Goal: Use online tool/utility: Utilize a website feature to perform a specific function

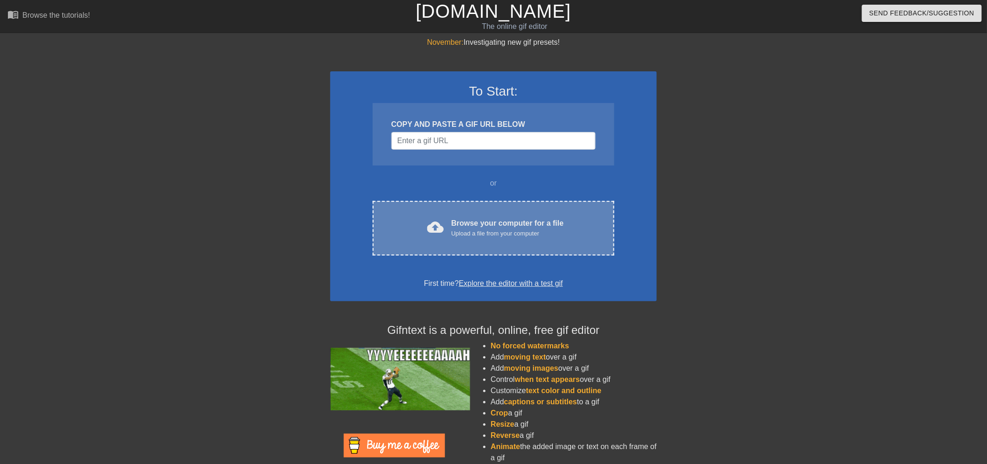
click at [480, 213] on div "cloud_upload Browse your computer for a file Upload a file from your computer C…" at bounding box center [494, 228] width 242 height 55
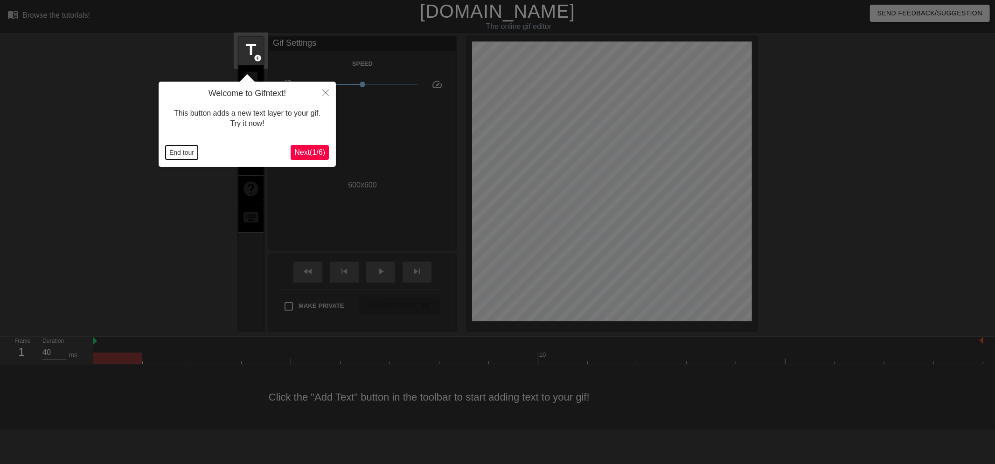
click at [178, 152] on button "End tour" at bounding box center [182, 153] width 32 height 14
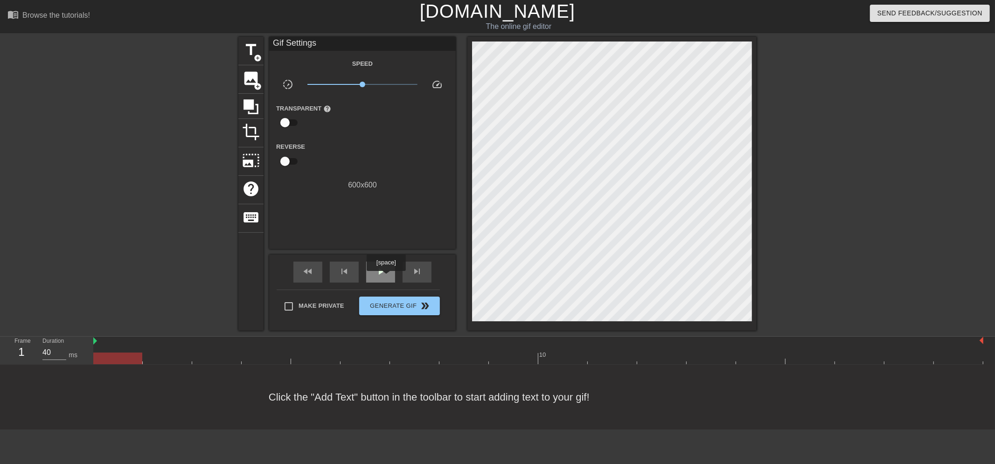
click at [386, 278] on div "play_arrow" at bounding box center [380, 272] width 29 height 21
click at [386, 278] on div "pause" at bounding box center [380, 272] width 29 height 21
click at [259, 83] on span "add_circle" at bounding box center [258, 87] width 8 height 8
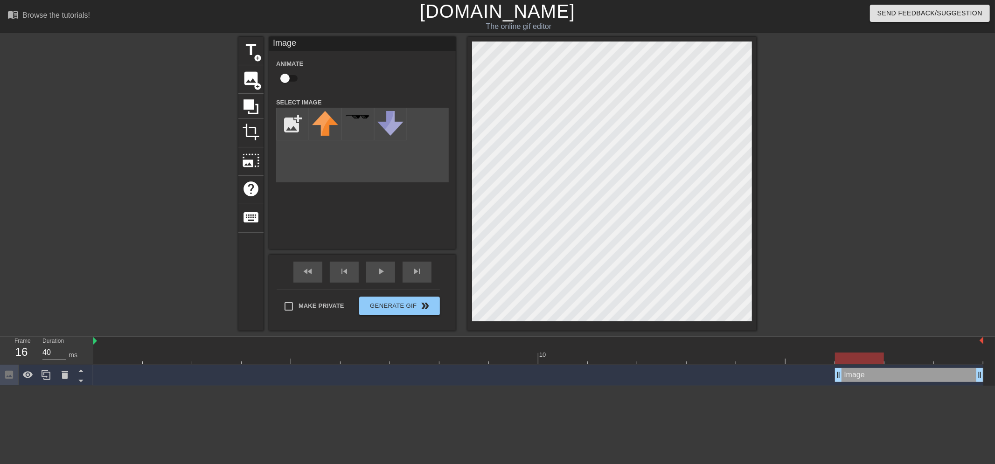
click at [869, 375] on div "Image drag_handle drag_handle" at bounding box center [909, 375] width 148 height 14
click at [262, 148] on div "photo_size_select_large" at bounding box center [250, 161] width 25 height 28
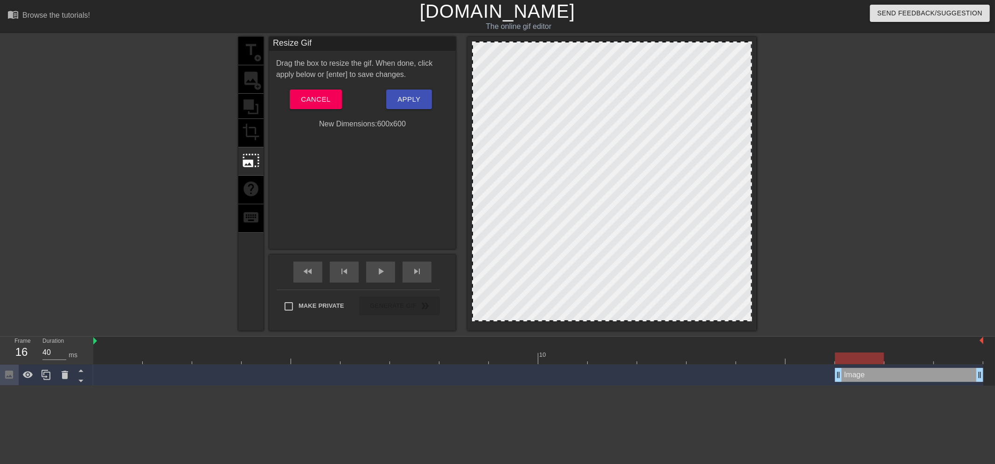
click at [254, 132] on div "title add_circle image add_circle crop photo_size_select_large help keyboard" at bounding box center [250, 184] width 25 height 294
click at [293, 97] on button "Cancel" at bounding box center [316, 100] width 52 height 20
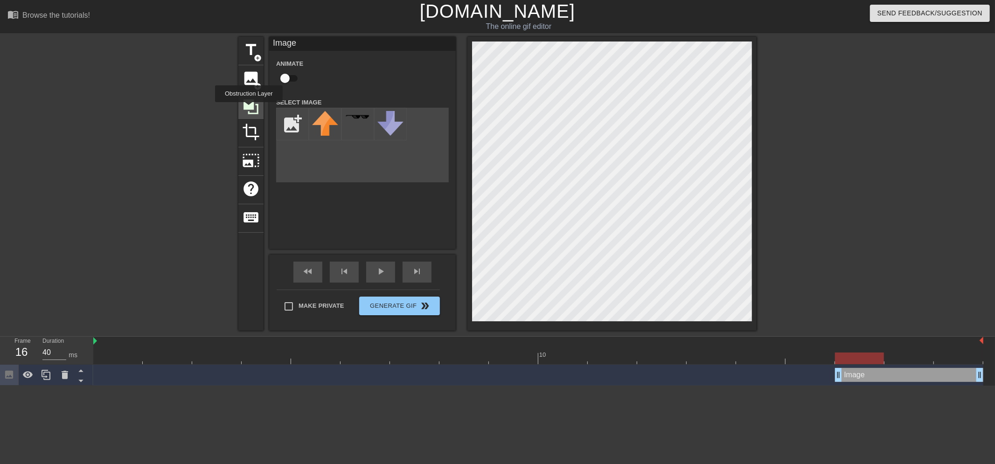
click at [249, 109] on icon at bounding box center [251, 106] width 15 height 15
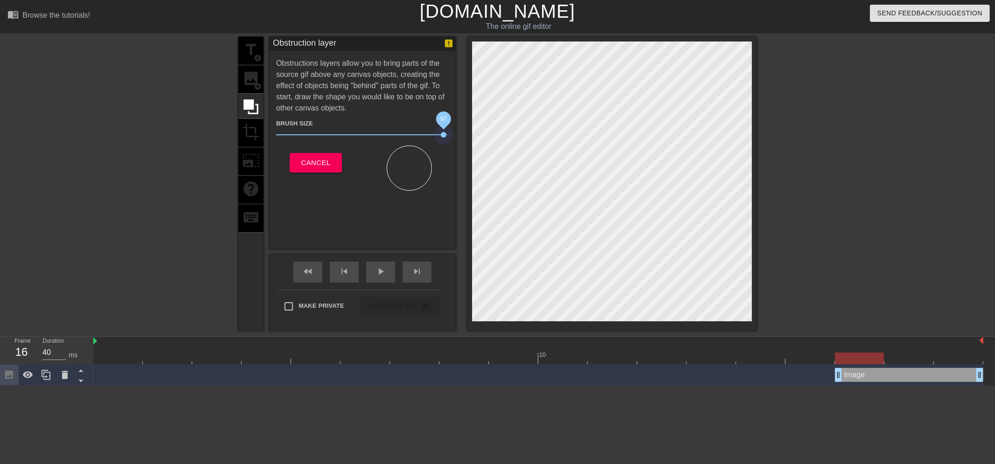
drag, startPoint x: 367, startPoint y: 131, endPoint x: 444, endPoint y: 131, distance: 76.5
click at [444, 131] on span "97" at bounding box center [362, 134] width 173 height 11
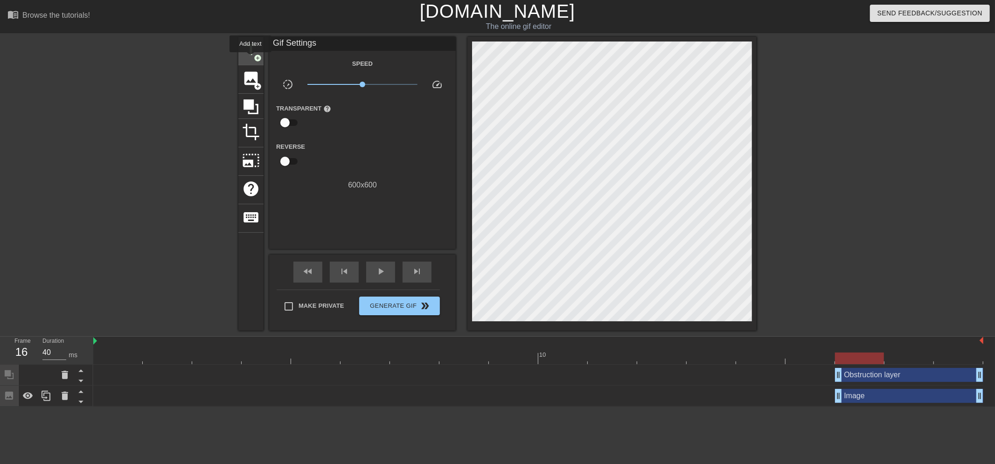
click at [250, 59] on div "title add_circle" at bounding box center [250, 51] width 25 height 28
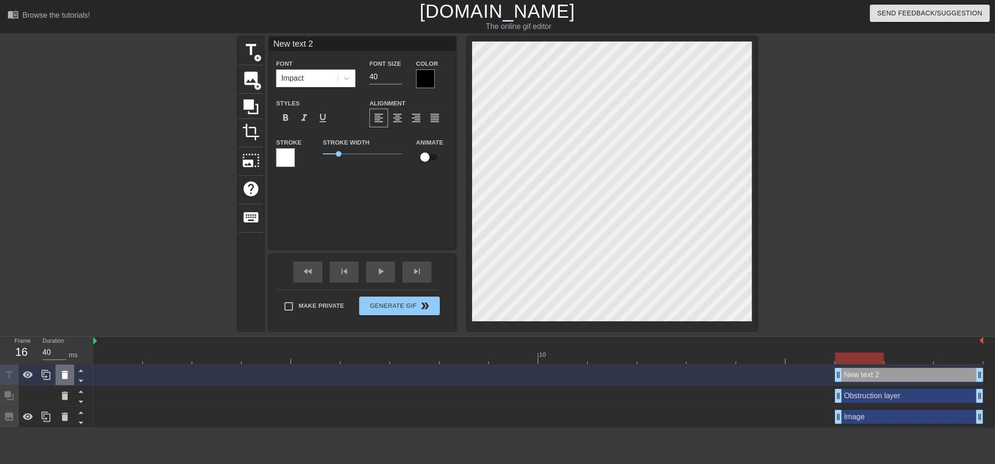
click at [66, 380] on icon at bounding box center [64, 375] width 11 height 11
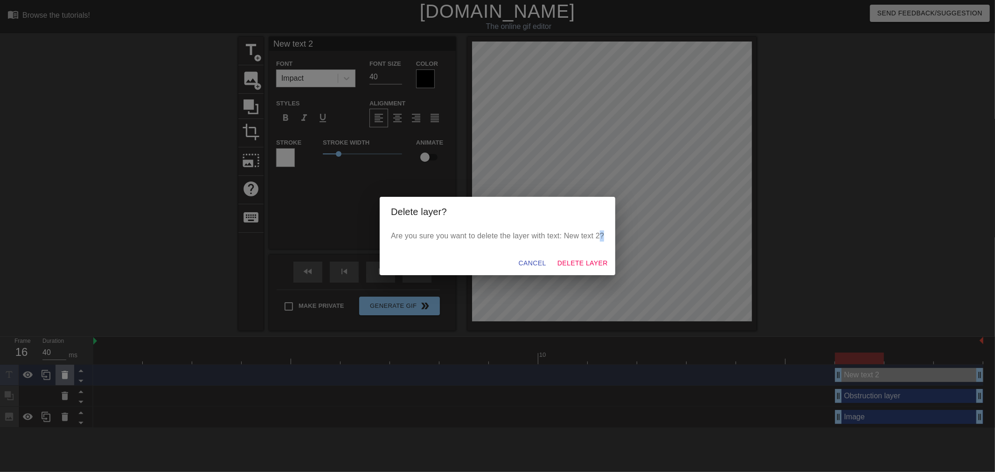
click at [66, 380] on div "Delete layer? Are you sure you want to delete the layer with text: New text 2? …" at bounding box center [497, 236] width 995 height 472
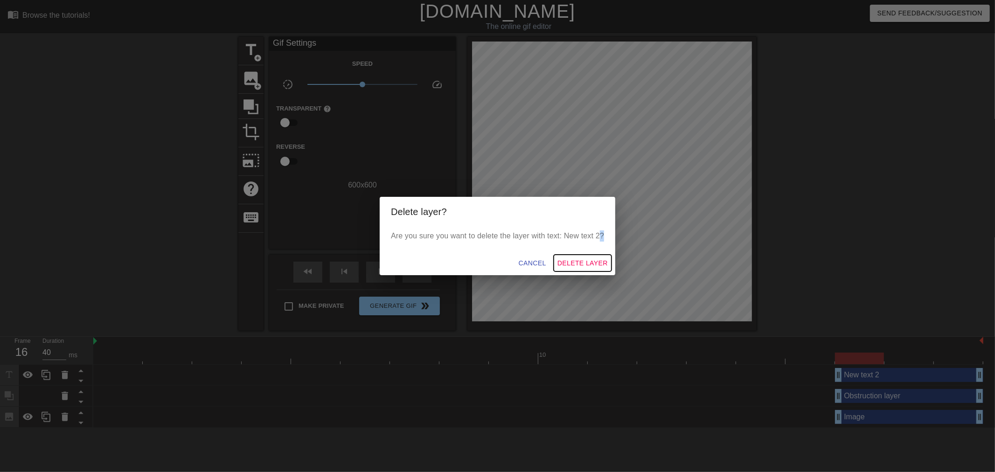
click at [584, 262] on span "Delete Layer" at bounding box center [583, 264] width 50 height 12
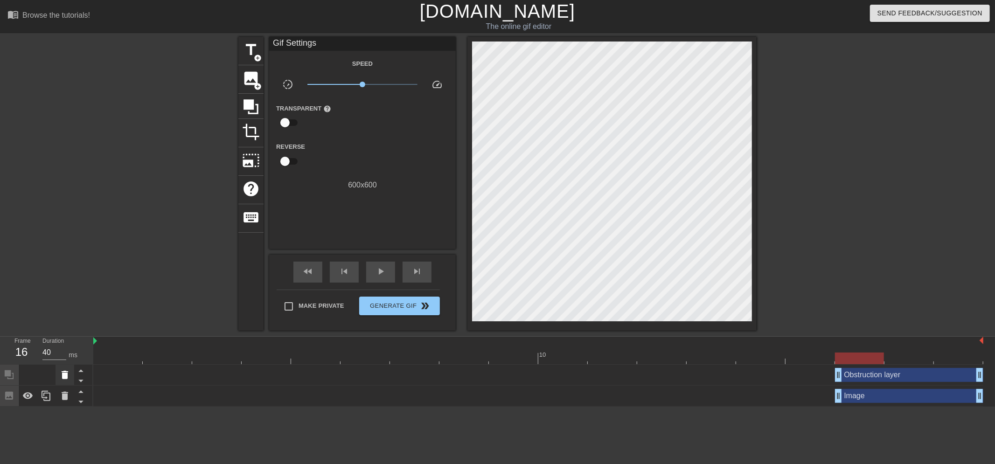
click at [69, 375] on icon at bounding box center [64, 375] width 11 height 11
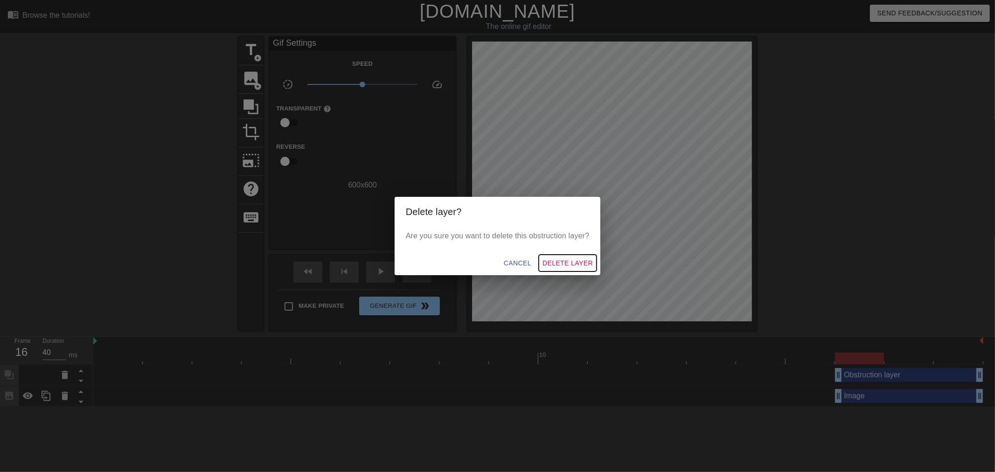
click at [558, 258] on span "Delete Layer" at bounding box center [568, 264] width 50 height 12
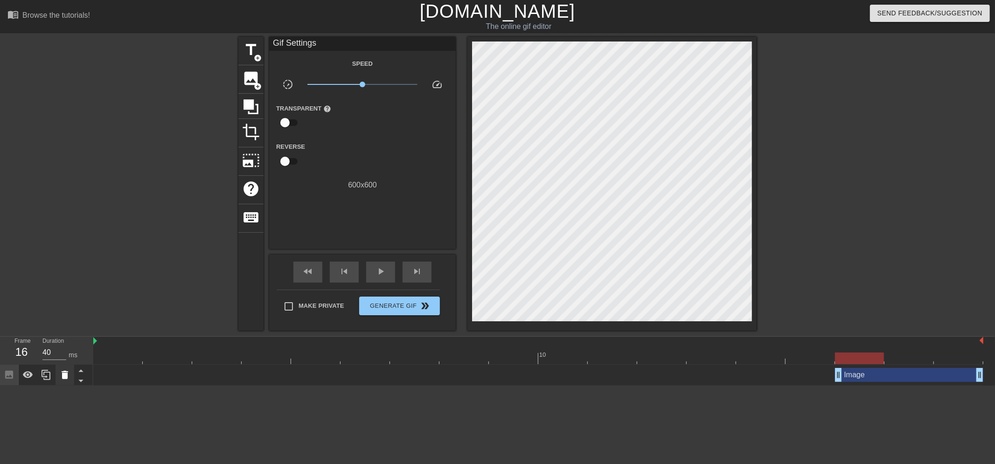
click at [64, 374] on icon at bounding box center [65, 375] width 7 height 8
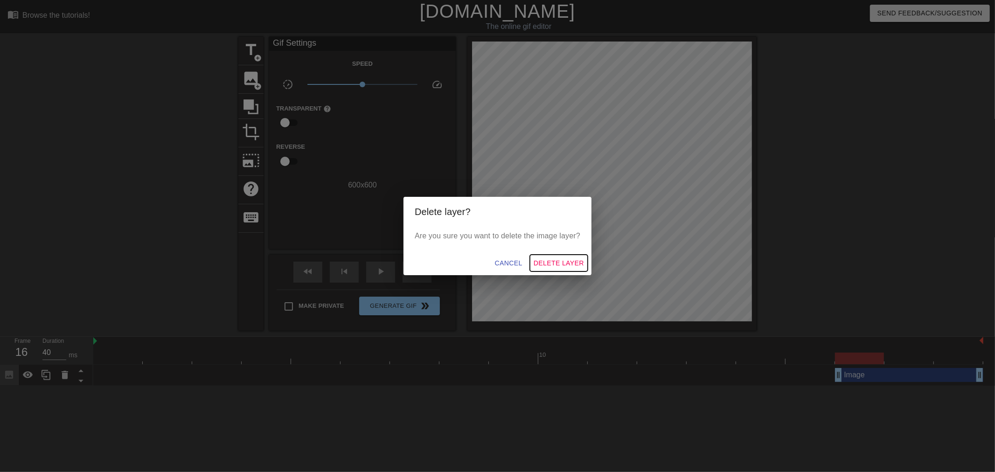
click at [567, 260] on span "Delete Layer" at bounding box center [559, 264] width 50 height 12
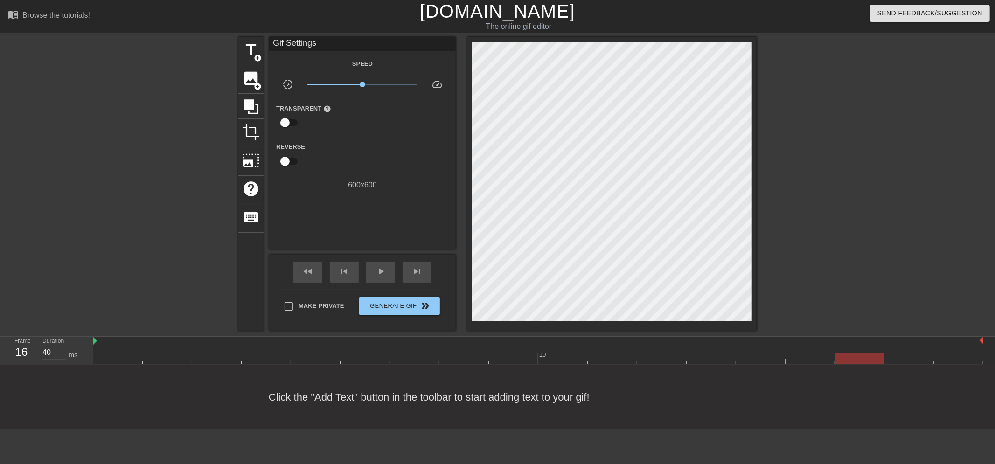
click at [495, 17] on link "[DOMAIN_NAME]" at bounding box center [497, 11] width 155 height 21
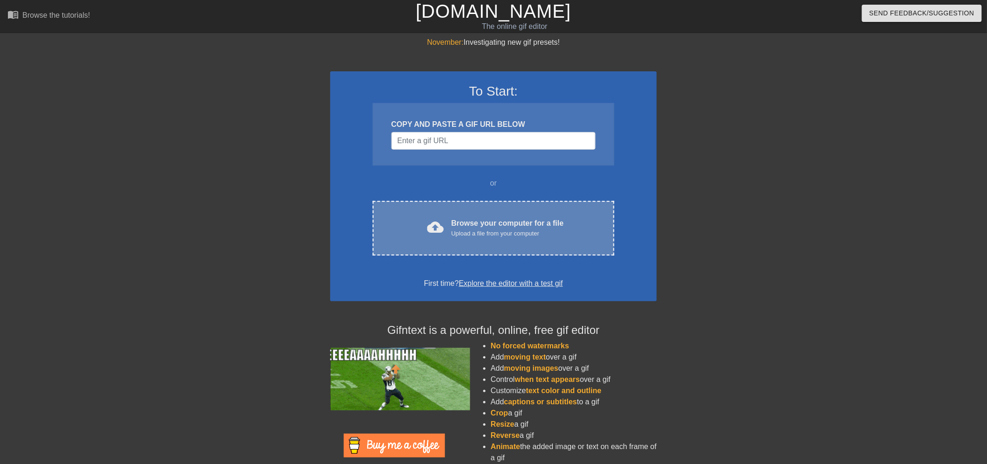
click at [462, 218] on div "Browse your computer for a file Upload a file from your computer" at bounding box center [508, 228] width 112 height 21
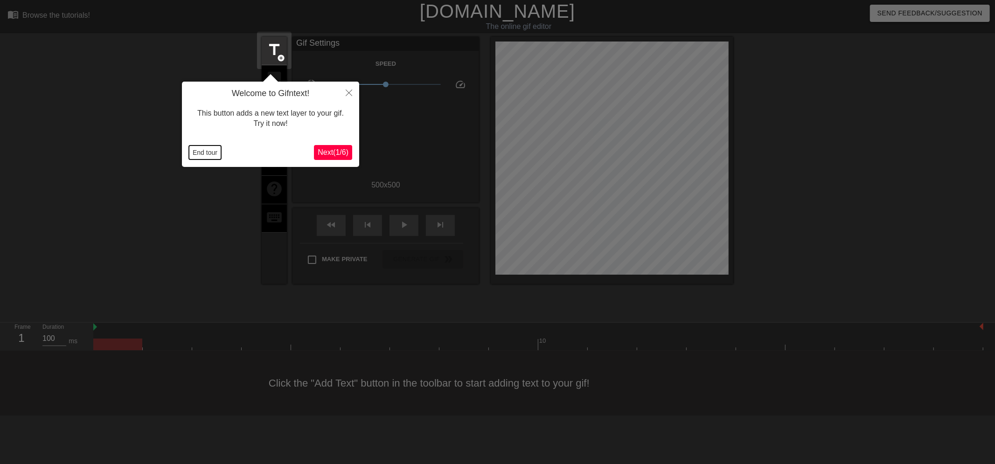
click at [217, 152] on button "End tour" at bounding box center [205, 153] width 32 height 14
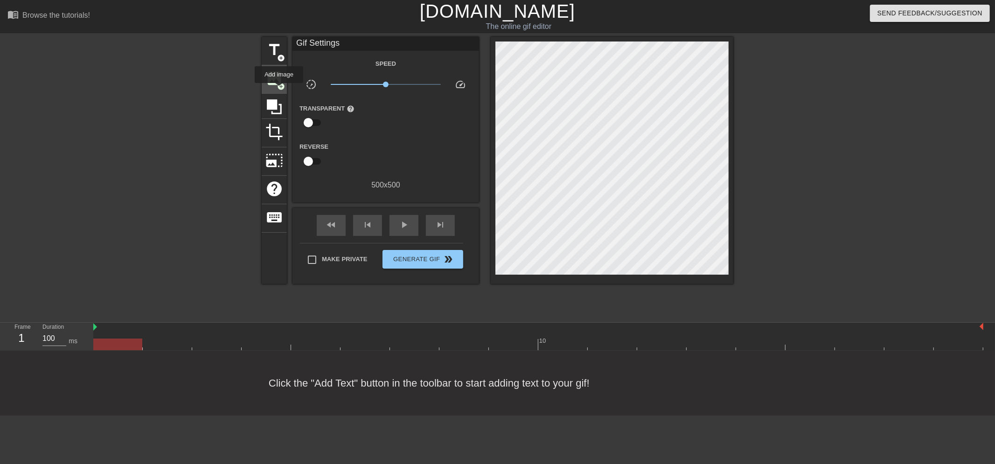
click at [279, 90] on span "add_circle" at bounding box center [281, 87] width 8 height 8
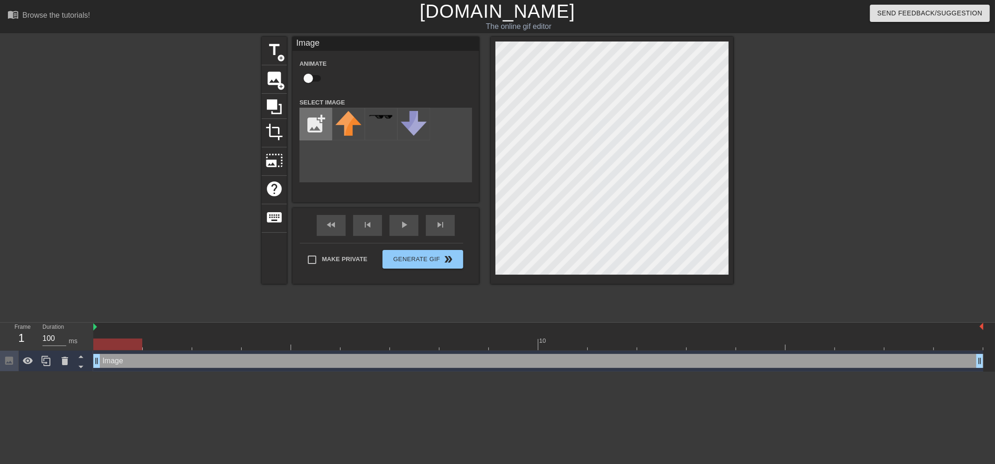
click at [309, 126] on input "file" at bounding box center [316, 124] width 32 height 32
type input "C:\fakepath\[PERSON_NAME] 112X112.png"
click at [339, 129] on img at bounding box center [348, 124] width 26 height 26
click at [60, 362] on icon at bounding box center [64, 361] width 11 height 11
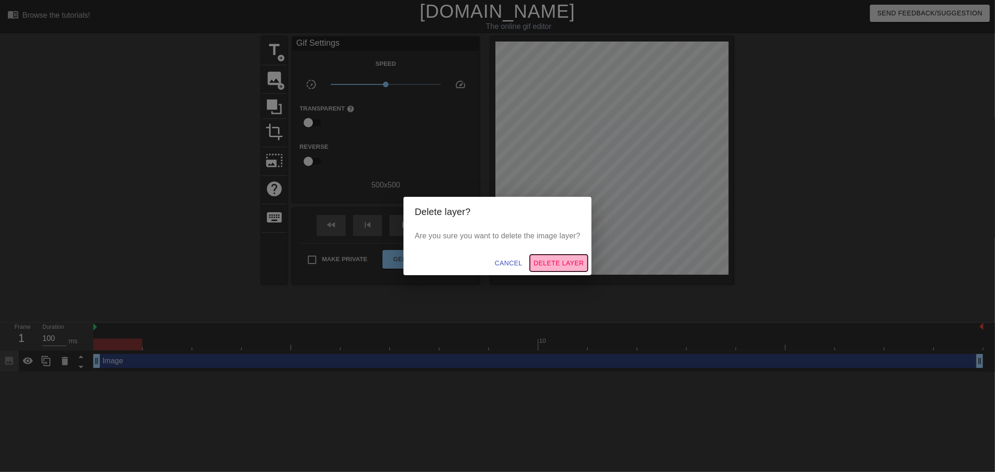
click at [537, 262] on span "Delete Layer" at bounding box center [559, 264] width 50 height 12
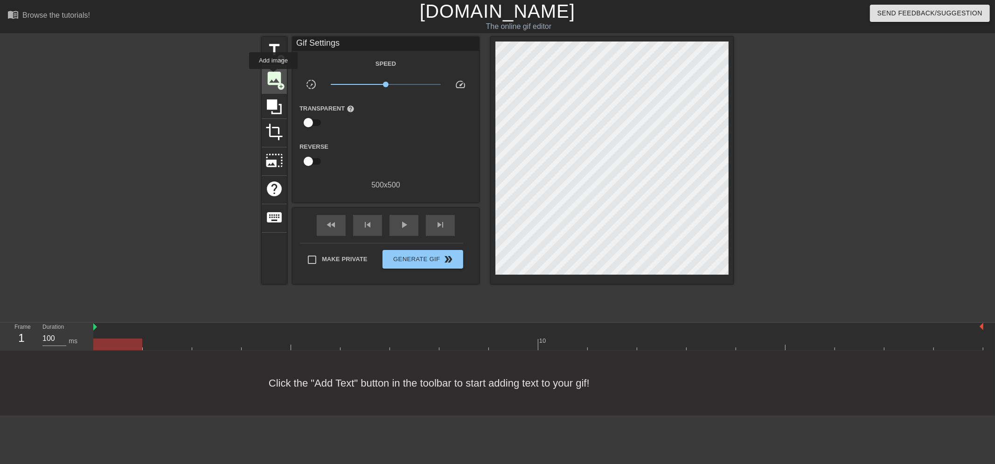
click at [273, 73] on span "image" at bounding box center [275, 79] width 18 height 18
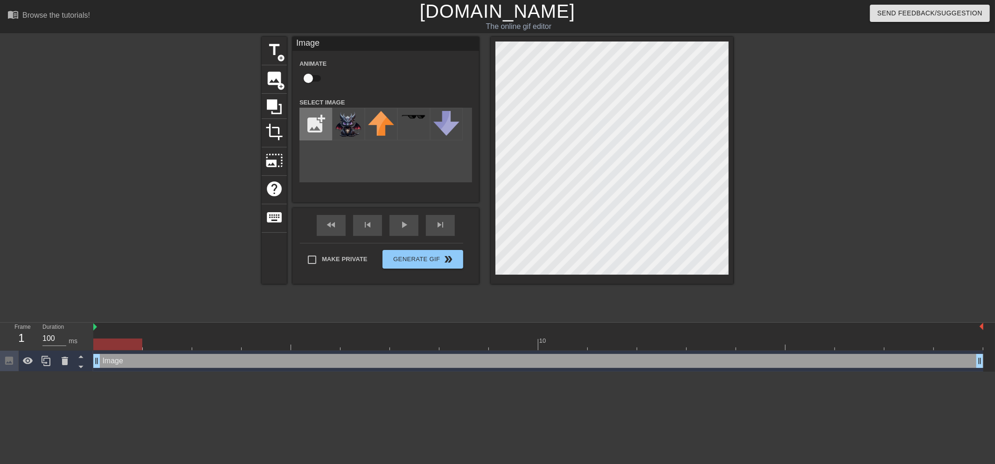
click at [306, 131] on input "file" at bounding box center [316, 124] width 32 height 32
type input "C:\fakepath\[PERSON_NAME].png"
click at [352, 127] on img at bounding box center [348, 122] width 26 height 23
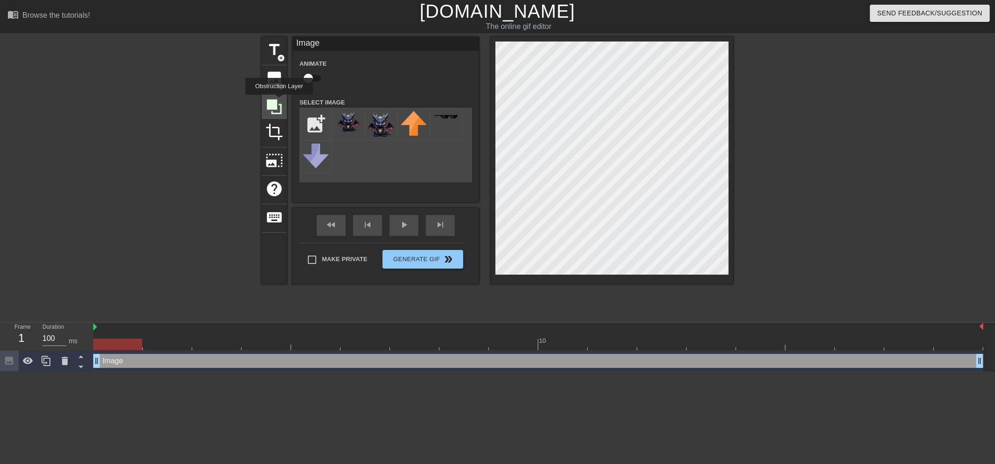
click at [279, 101] on icon at bounding box center [275, 107] width 18 height 18
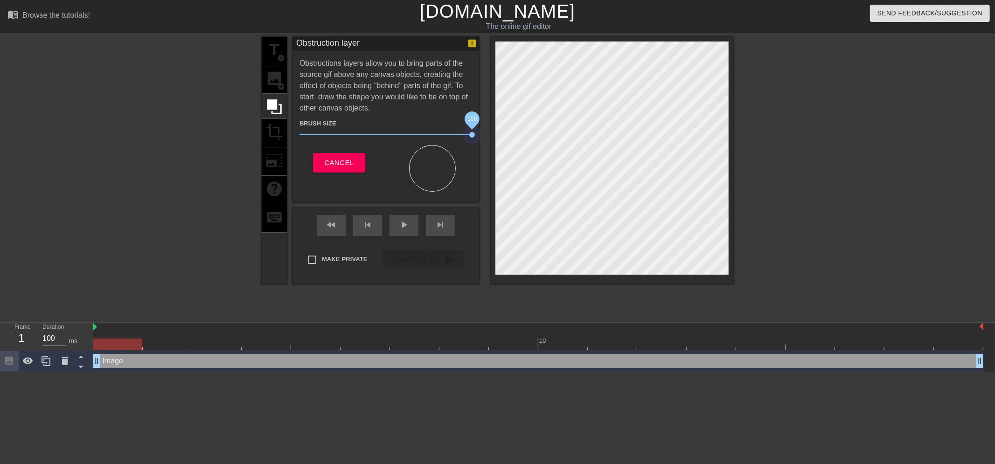
click at [510, 133] on div "title add_circle image add_circle crop photo_size_select_large help keyboard Ob…" at bounding box center [498, 160] width 472 height 247
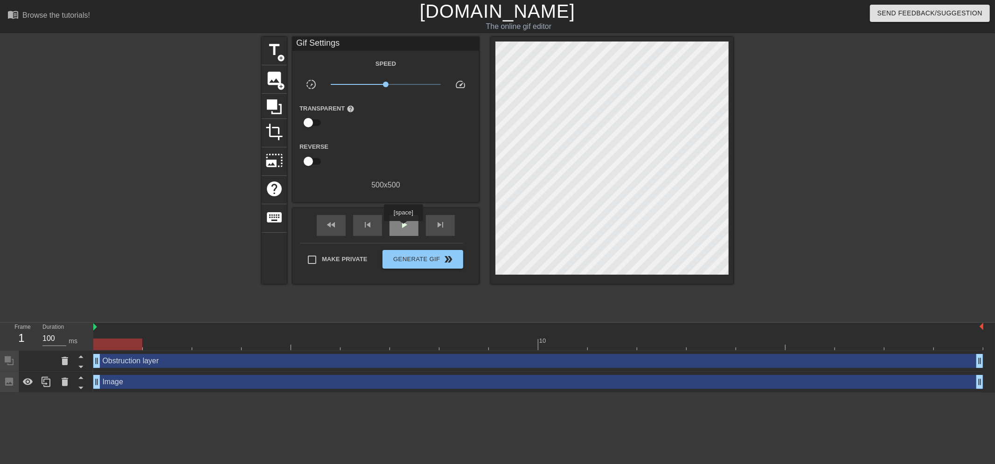
click at [403, 228] on span "play_arrow" at bounding box center [403, 224] width 11 height 11
click at [196, 379] on div "Image drag_handle drag_handle" at bounding box center [538, 382] width 890 height 14
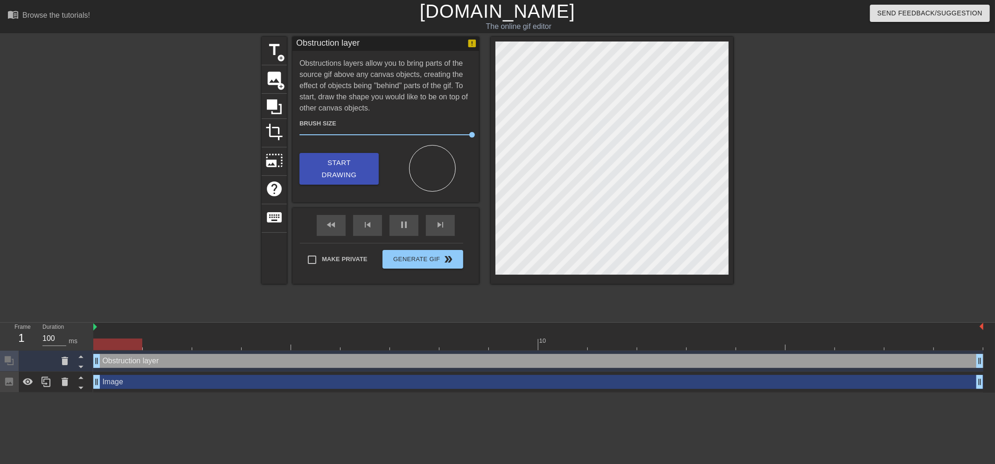
click at [245, 392] on div "Image drag_handle drag_handle" at bounding box center [538, 382] width 890 height 21
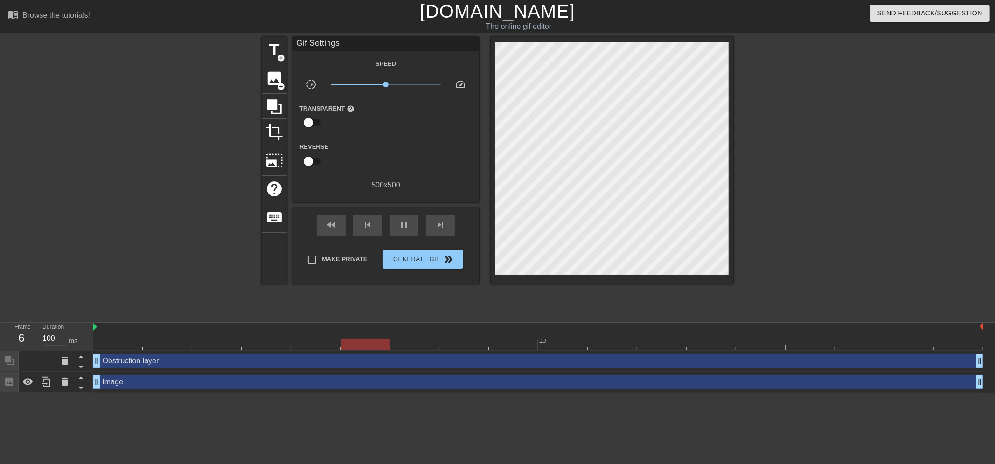
click at [241, 387] on div "Image drag_handle drag_handle" at bounding box center [538, 382] width 890 height 14
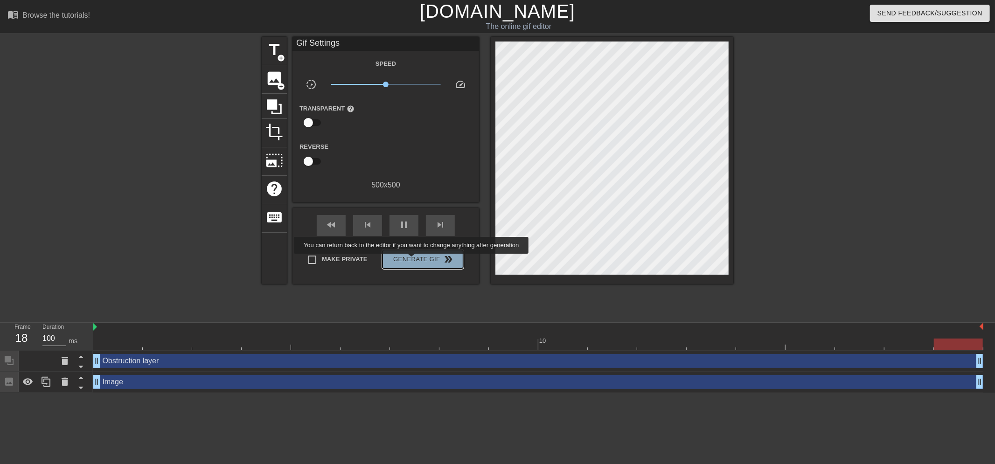
click at [412, 260] on span "Generate Gif double_arrow" at bounding box center [422, 259] width 73 height 11
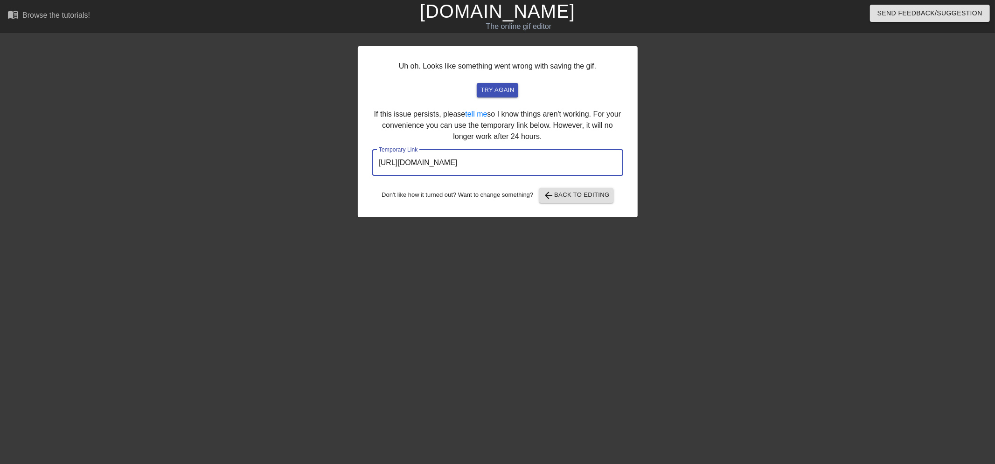
drag, startPoint x: 585, startPoint y: 158, endPoint x: 216, endPoint y: 142, distance: 369.9
click at [213, 142] on div "Uh oh. Looks like something went wrong with saving the gif. try again If this i…" at bounding box center [497, 177] width 995 height 280
click at [491, 87] on span "try again" at bounding box center [498, 90] width 34 height 11
click at [459, 14] on link "[DOMAIN_NAME]" at bounding box center [497, 11] width 155 height 21
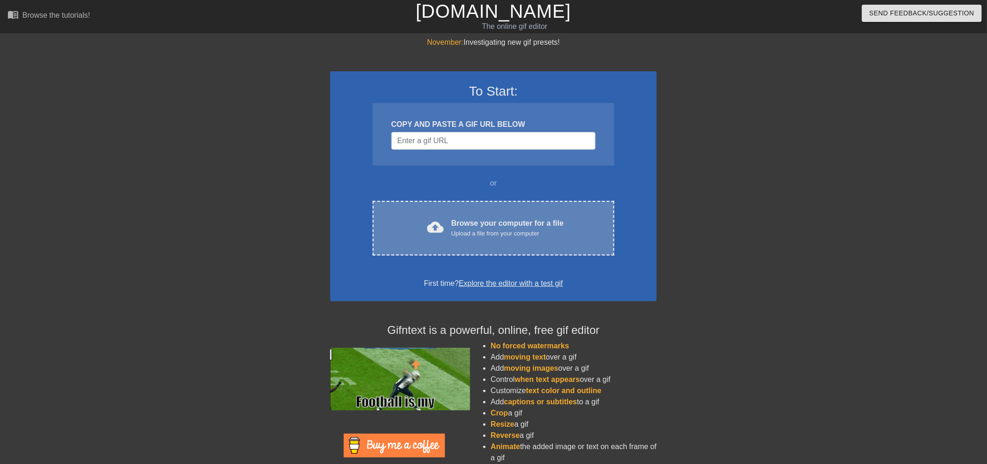
click at [497, 206] on div "cloud_upload Browse your computer for a file Upload a file from your computer C…" at bounding box center [494, 228] width 242 height 55
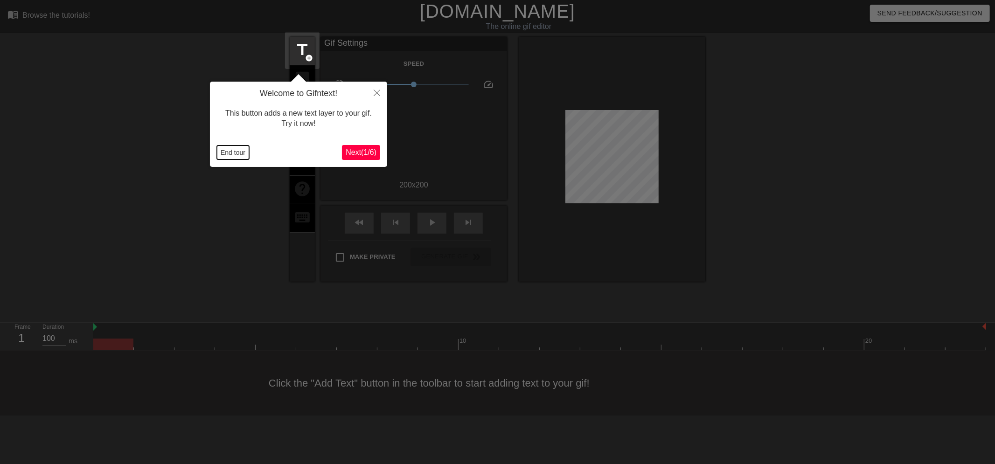
click at [237, 152] on button "End tour" at bounding box center [233, 153] width 32 height 14
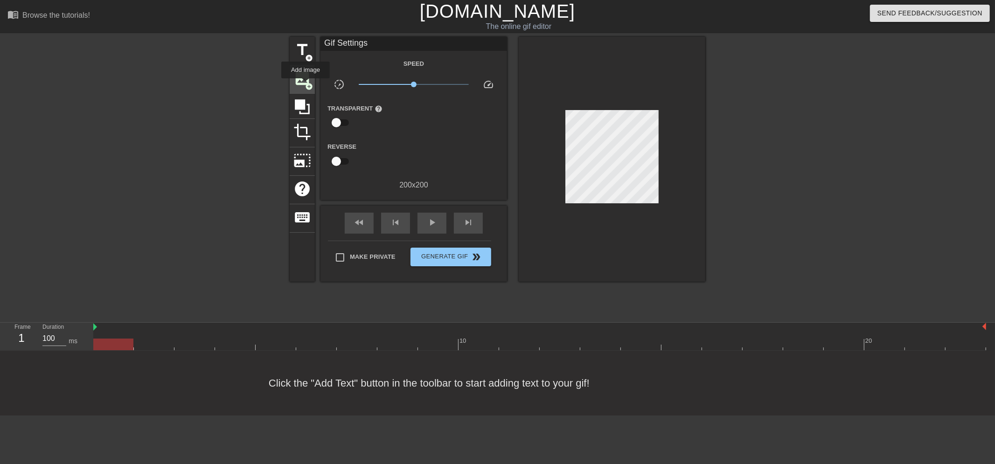
click at [306, 85] on span "add_circle" at bounding box center [309, 87] width 8 height 8
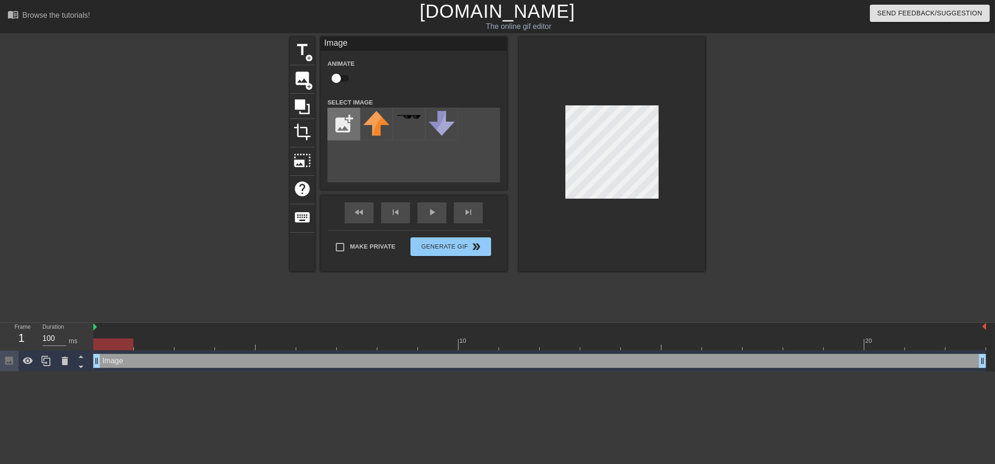
click at [339, 125] on input "file" at bounding box center [344, 124] width 32 height 32
type input "C:\fakepath\[PERSON_NAME].png"
click at [373, 127] on img at bounding box center [376, 122] width 26 height 23
click at [305, 114] on icon at bounding box center [303, 107] width 18 height 18
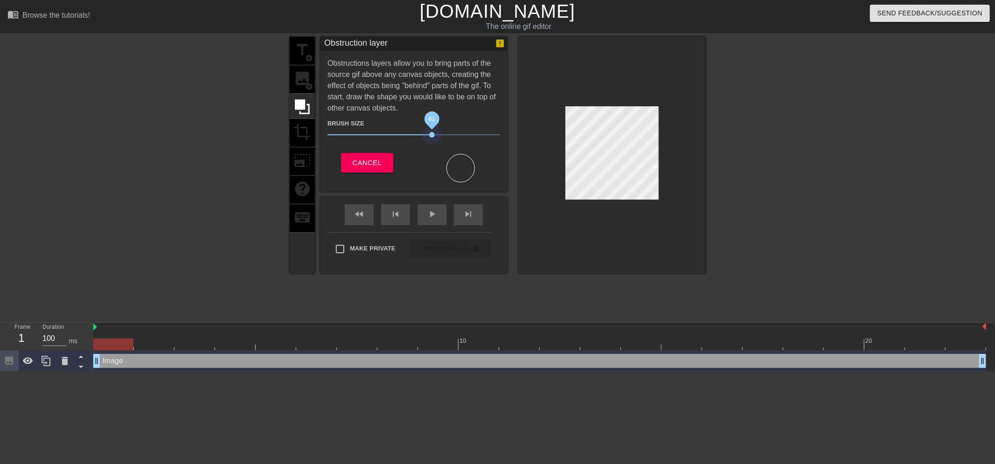
drag, startPoint x: 383, startPoint y: 136, endPoint x: 451, endPoint y: 130, distance: 68.9
click at [436, 131] on span "61" at bounding box center [414, 134] width 173 height 11
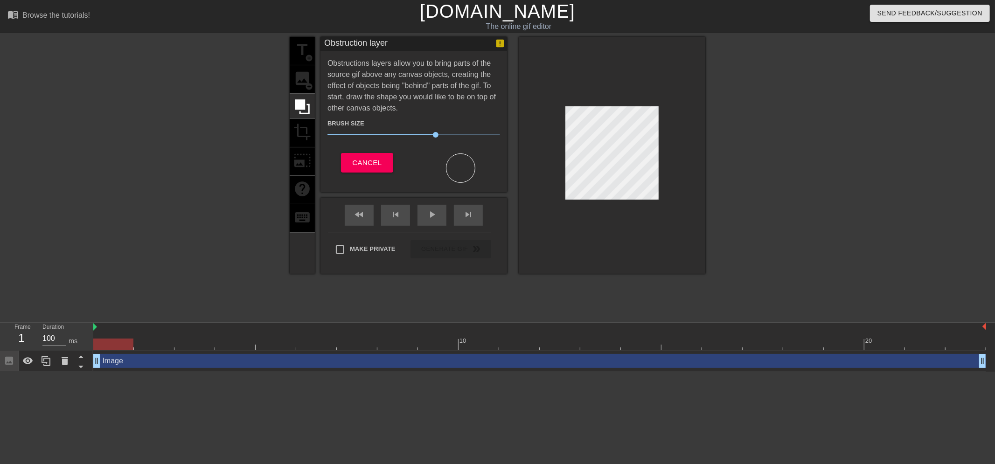
click at [544, 91] on div at bounding box center [612, 155] width 187 height 237
drag, startPoint x: 544, startPoint y: 91, endPoint x: 561, endPoint y: 120, distance: 33.7
click at [561, 120] on div at bounding box center [612, 155] width 187 height 237
click at [623, 165] on div at bounding box center [612, 155] width 187 height 237
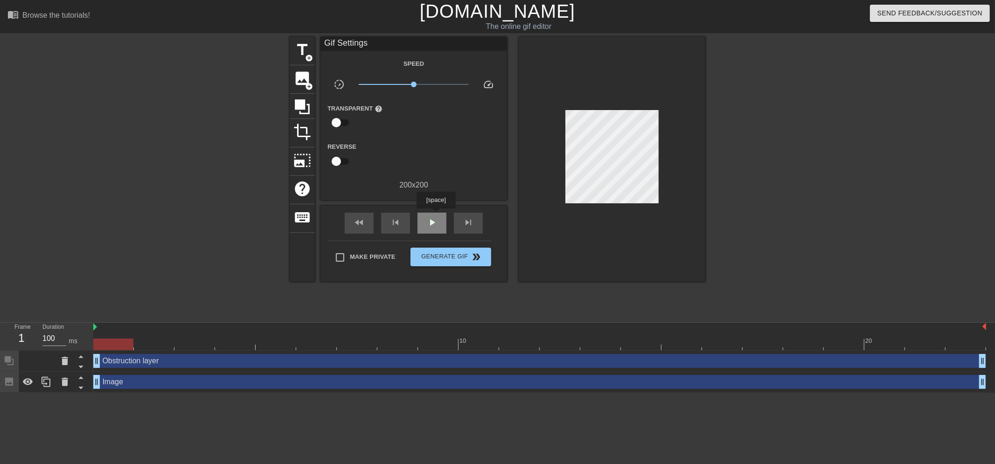
click at [436, 215] on div "play_arrow" at bounding box center [432, 223] width 29 height 21
click at [448, 263] on button "Generate Gif double_arrow" at bounding box center [451, 257] width 81 height 19
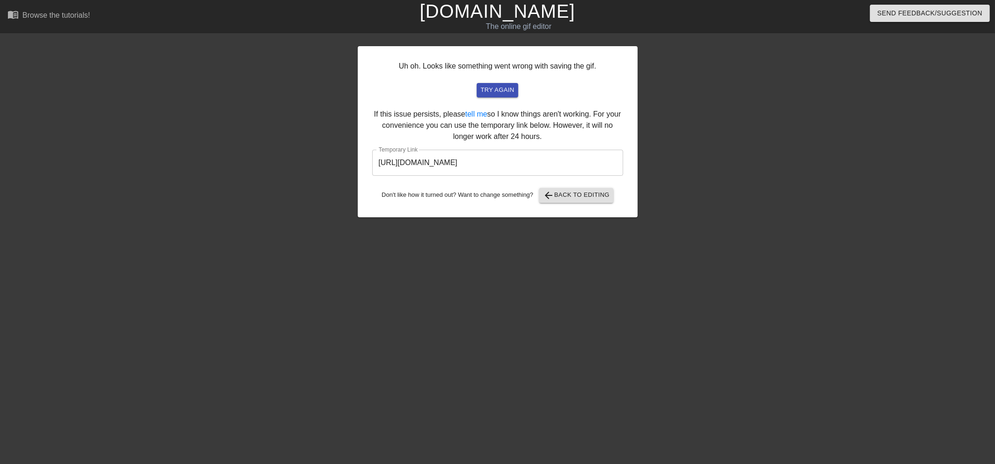
click at [496, 12] on link "[DOMAIN_NAME]" at bounding box center [497, 11] width 155 height 21
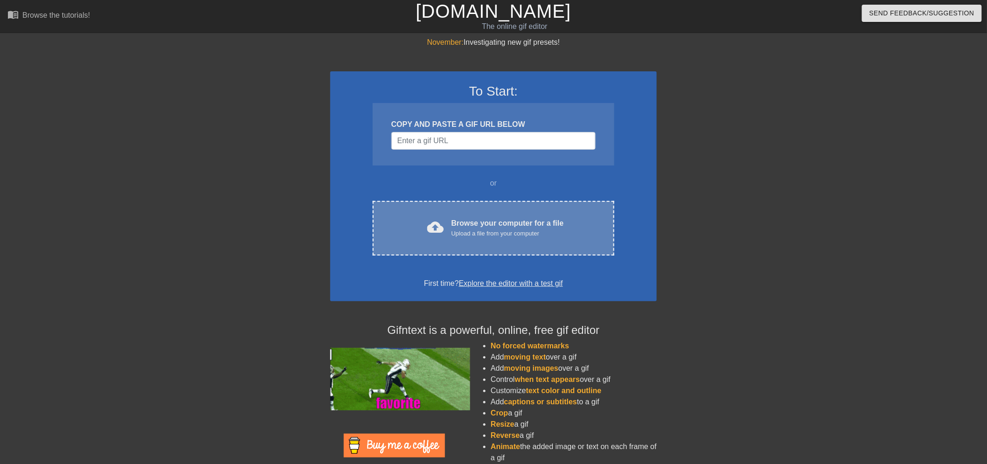
click at [459, 231] on div "Upload a file from your computer" at bounding box center [508, 233] width 112 height 9
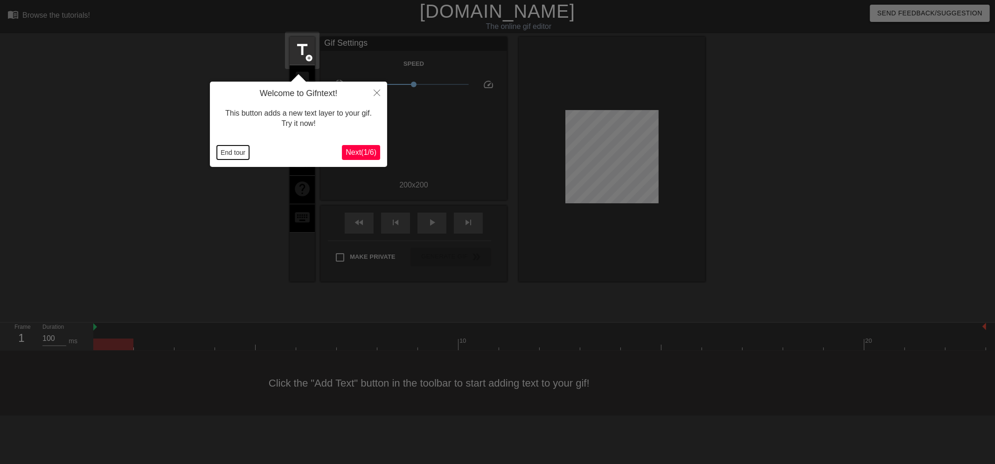
click at [229, 150] on button "End tour" at bounding box center [233, 153] width 32 height 14
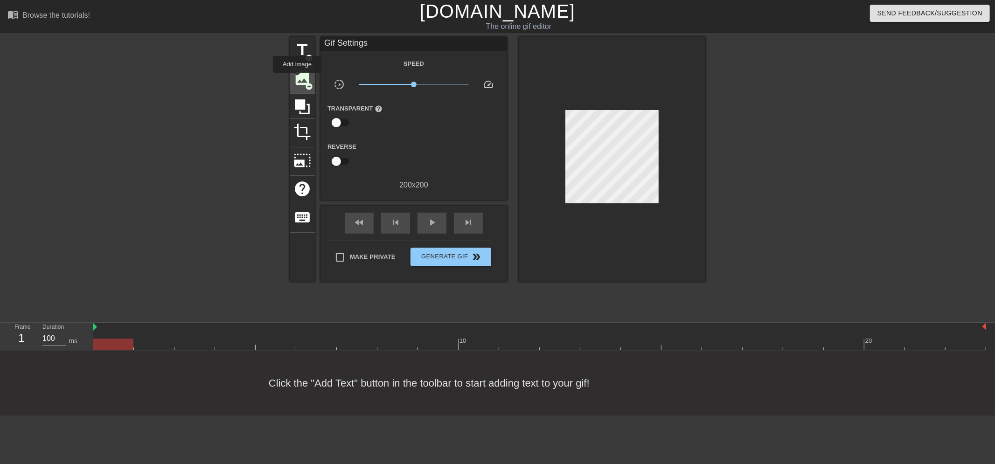
click at [297, 79] on span "image" at bounding box center [303, 79] width 18 height 18
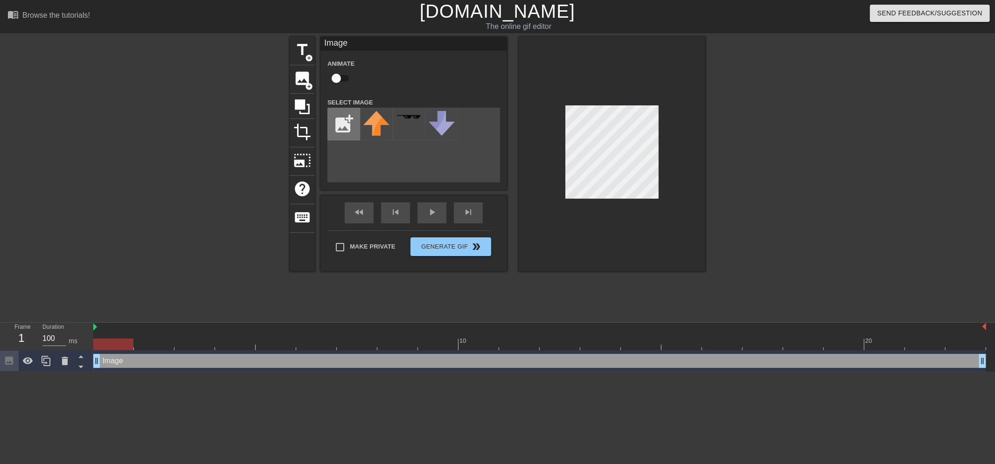
click at [341, 129] on input "file" at bounding box center [344, 124] width 32 height 32
click at [367, 120] on img at bounding box center [376, 124] width 26 height 26
click at [351, 122] on input "file" at bounding box center [344, 124] width 32 height 32
type input "C:\fakepath\[PERSON_NAME].png"
click at [67, 361] on icon at bounding box center [65, 361] width 7 height 8
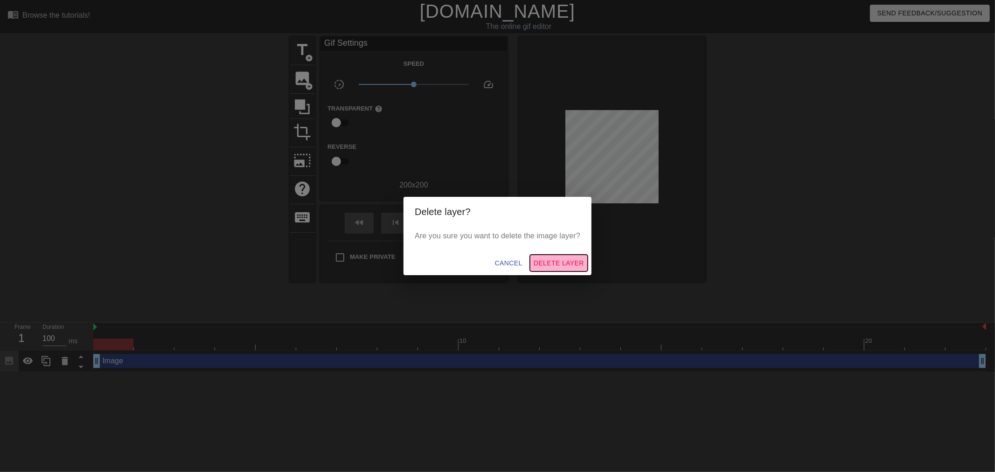
click at [542, 260] on span "Delete Layer" at bounding box center [559, 264] width 50 height 12
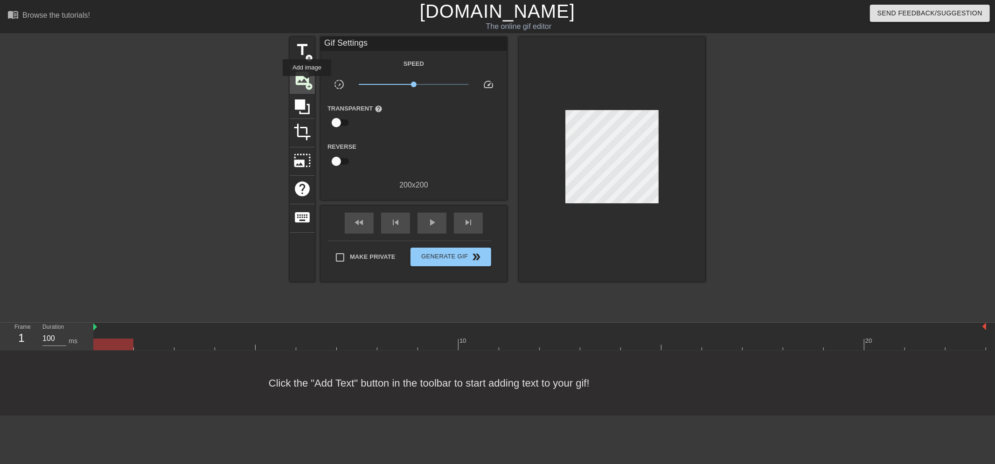
click at [307, 83] on span "add_circle" at bounding box center [309, 87] width 8 height 8
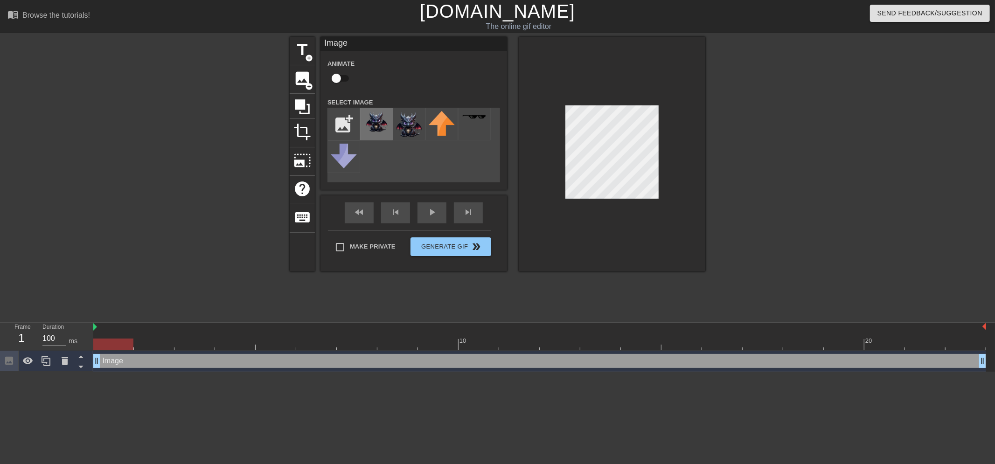
click at [386, 131] on img at bounding box center [376, 122] width 26 height 23
click at [299, 108] on icon at bounding box center [302, 106] width 15 height 15
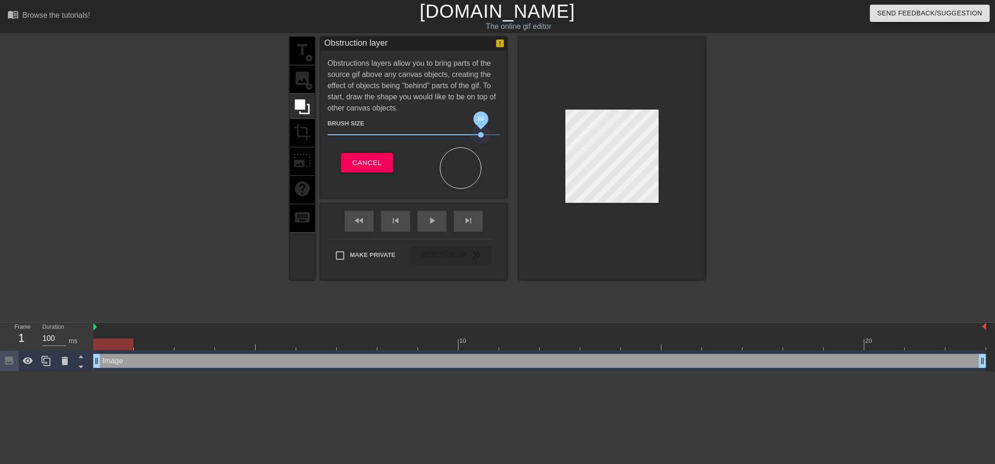
drag, startPoint x: 378, startPoint y: 133, endPoint x: 481, endPoint y: 139, distance: 102.8
click at [481, 139] on span "89" at bounding box center [414, 134] width 173 height 11
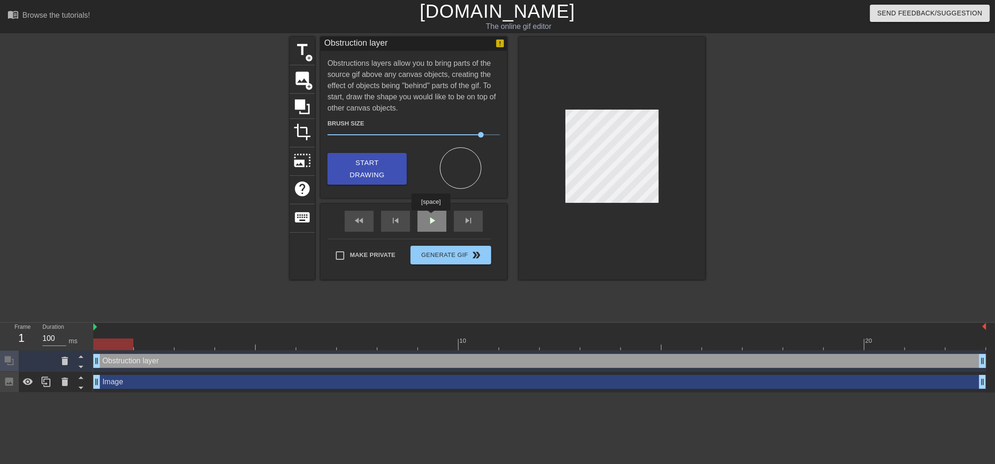
click at [426, 212] on div "play_arrow" at bounding box center [432, 221] width 29 height 21
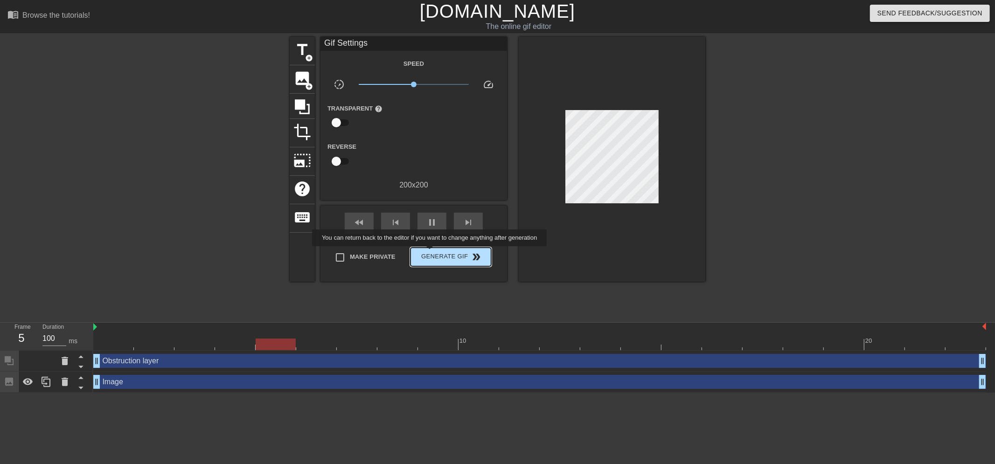
click at [431, 253] on span "Generate Gif double_arrow" at bounding box center [450, 257] width 73 height 11
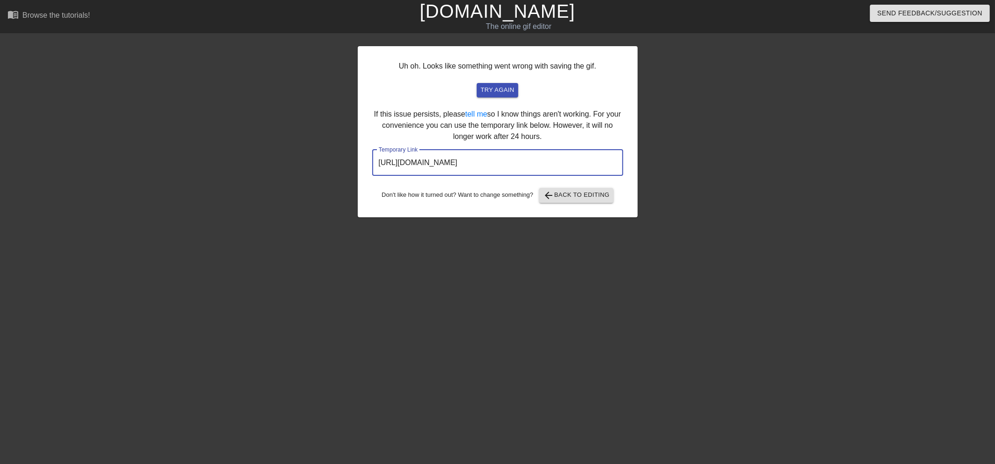
click at [587, 153] on input "https://www.gifntext.com/temp_generations/FmPf7i8c.gif" at bounding box center [497, 163] width 251 height 26
drag, startPoint x: 587, startPoint y: 160, endPoint x: 329, endPoint y: 162, distance: 257.6
click at [329, 162] on div "Uh oh. Looks like something went wrong with saving the gif. try again If this i…" at bounding box center [497, 177] width 995 height 280
